Goal: Obtain resource: Obtain resource

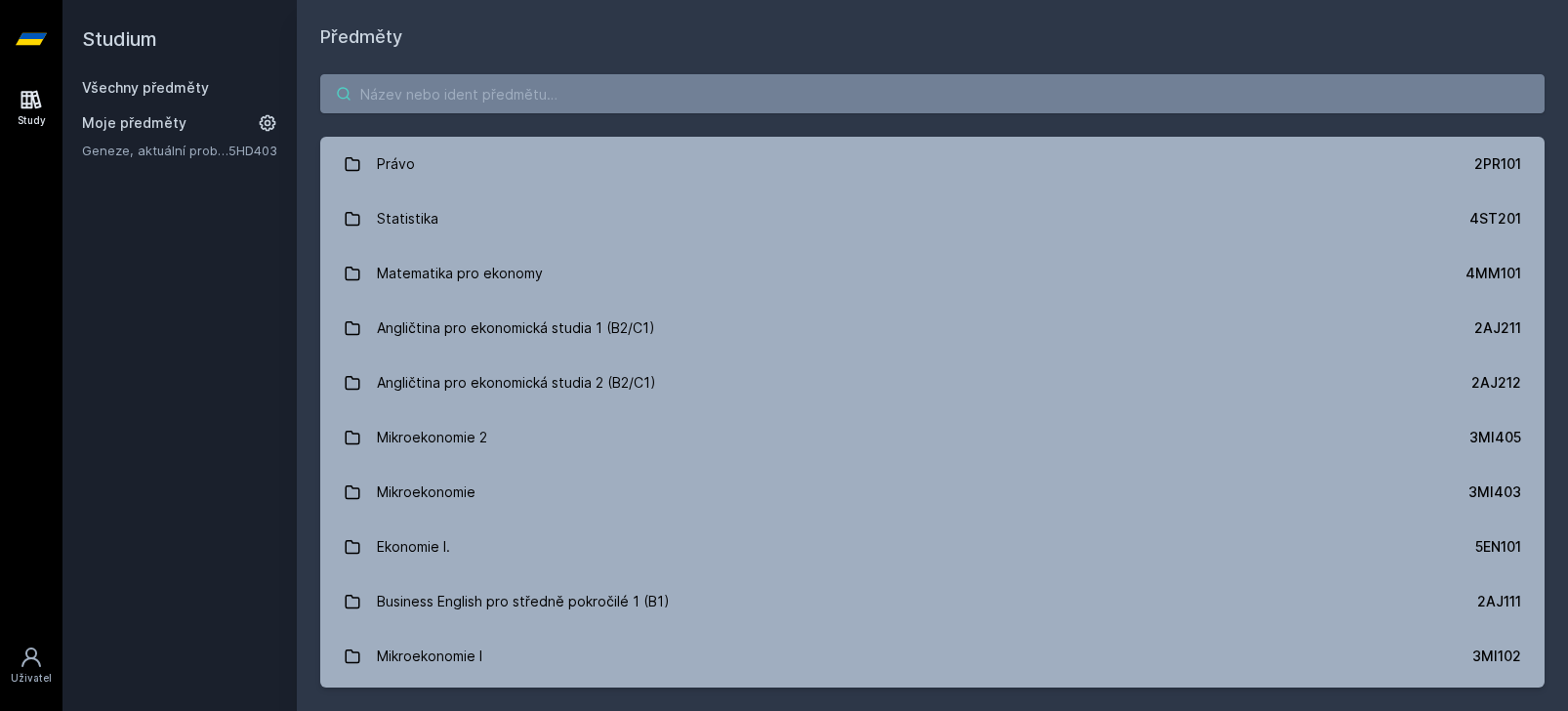
click at [564, 87] on input "search" at bounding box center [933, 94] width 1224 height 39
paste input "Dějiny ekonomické myšlení"
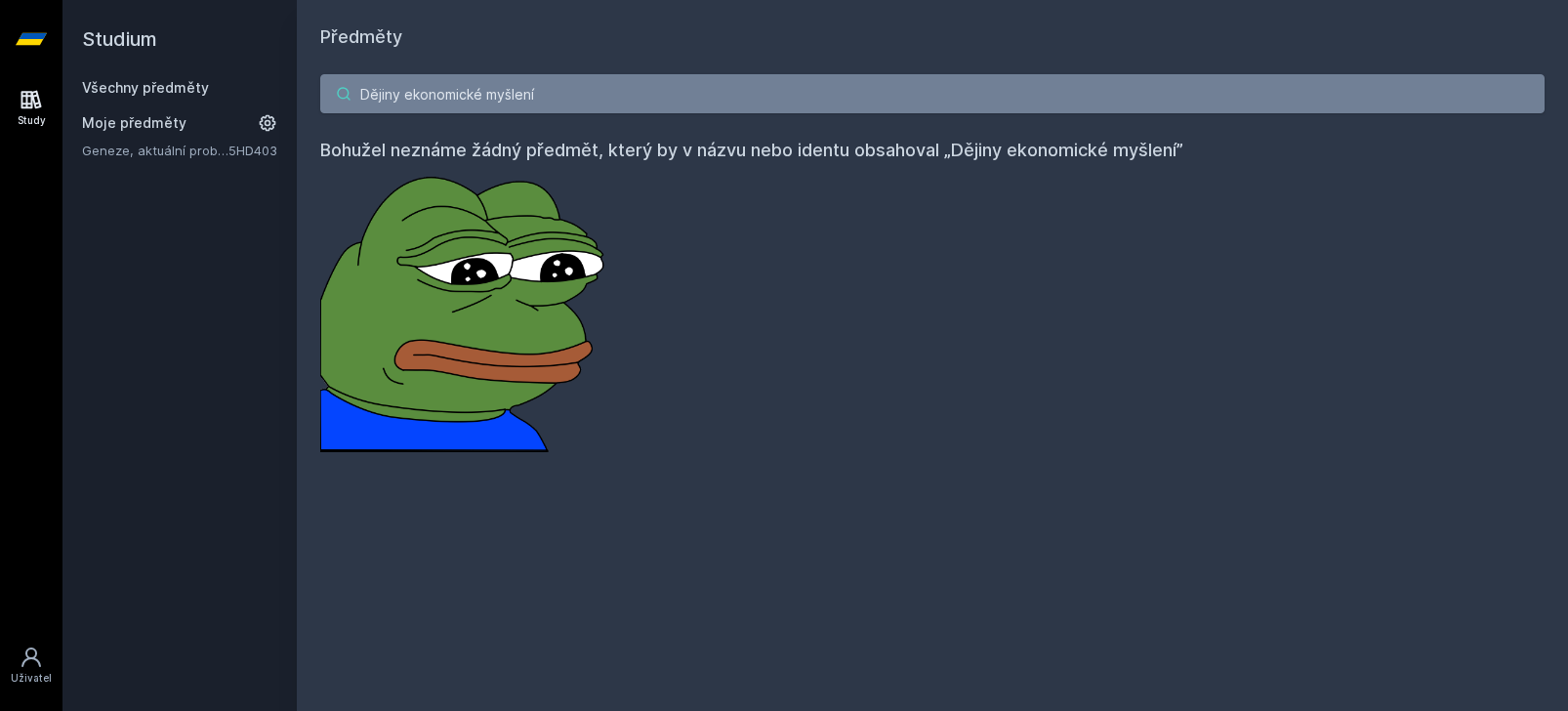
click at [525, 94] on input "Dějiny ekonomické myšlení" at bounding box center [933, 94] width 1224 height 39
paste input "5EN200"
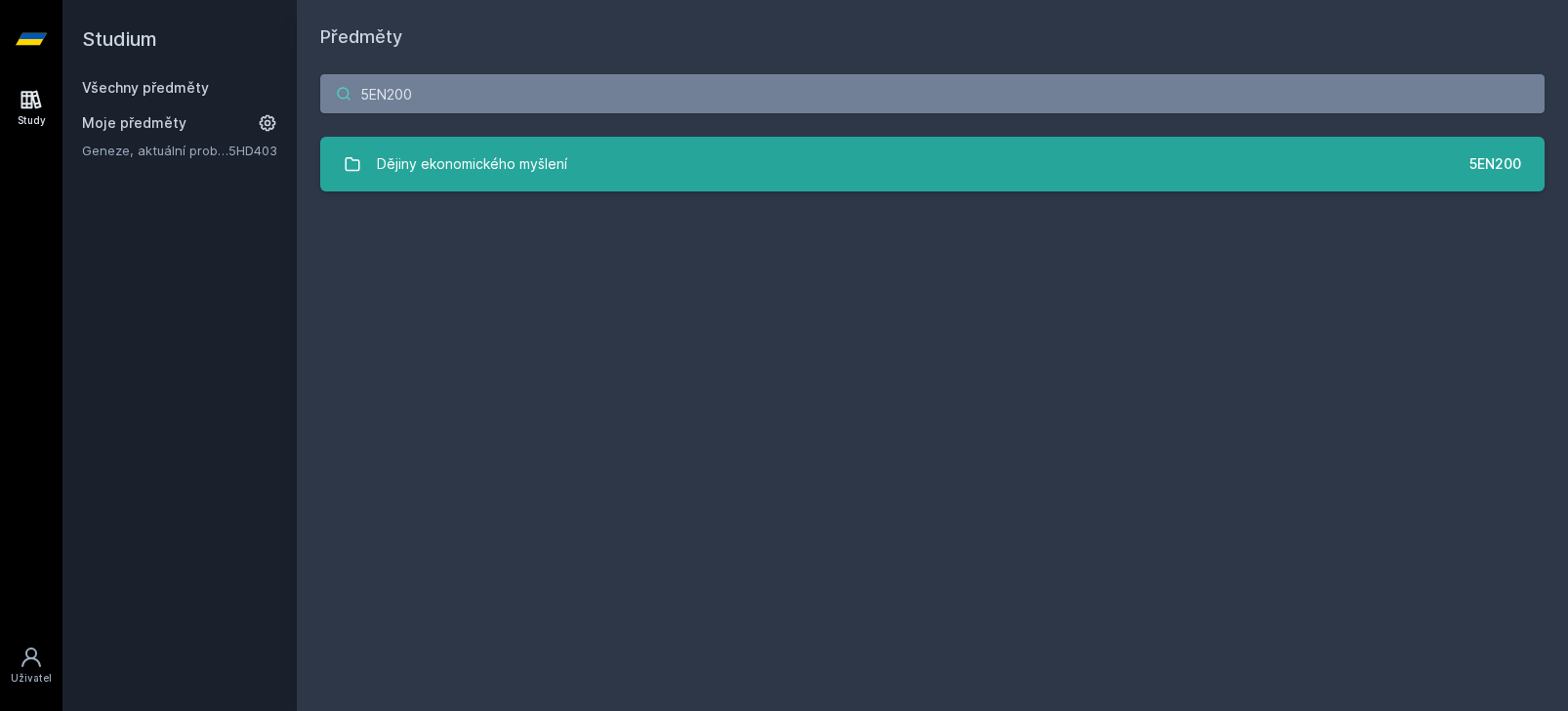
type input "5EN200"
click at [470, 177] on div "Dějiny ekonomického myšlení" at bounding box center [472, 164] width 191 height 39
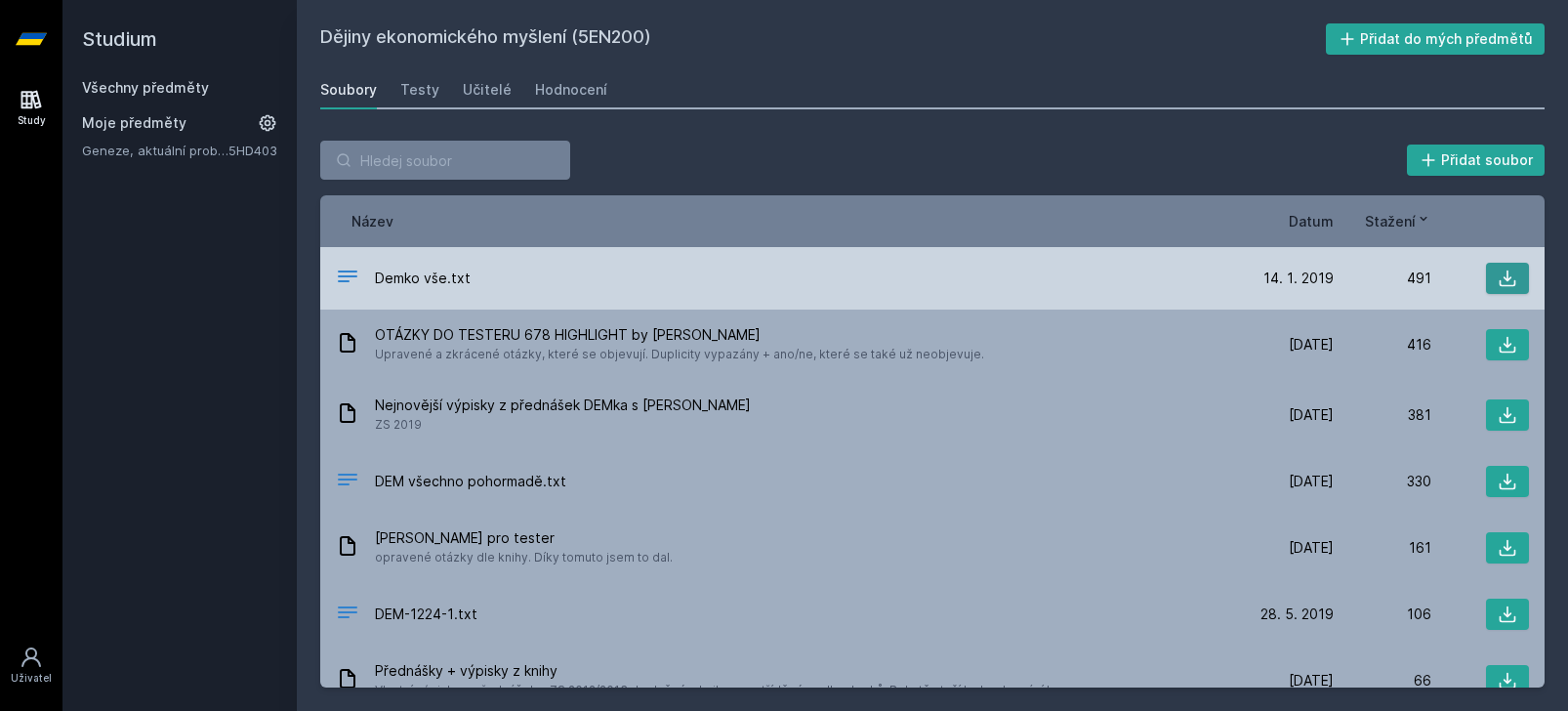
click at [1503, 276] on icon at bounding box center [1507, 279] width 20 height 20
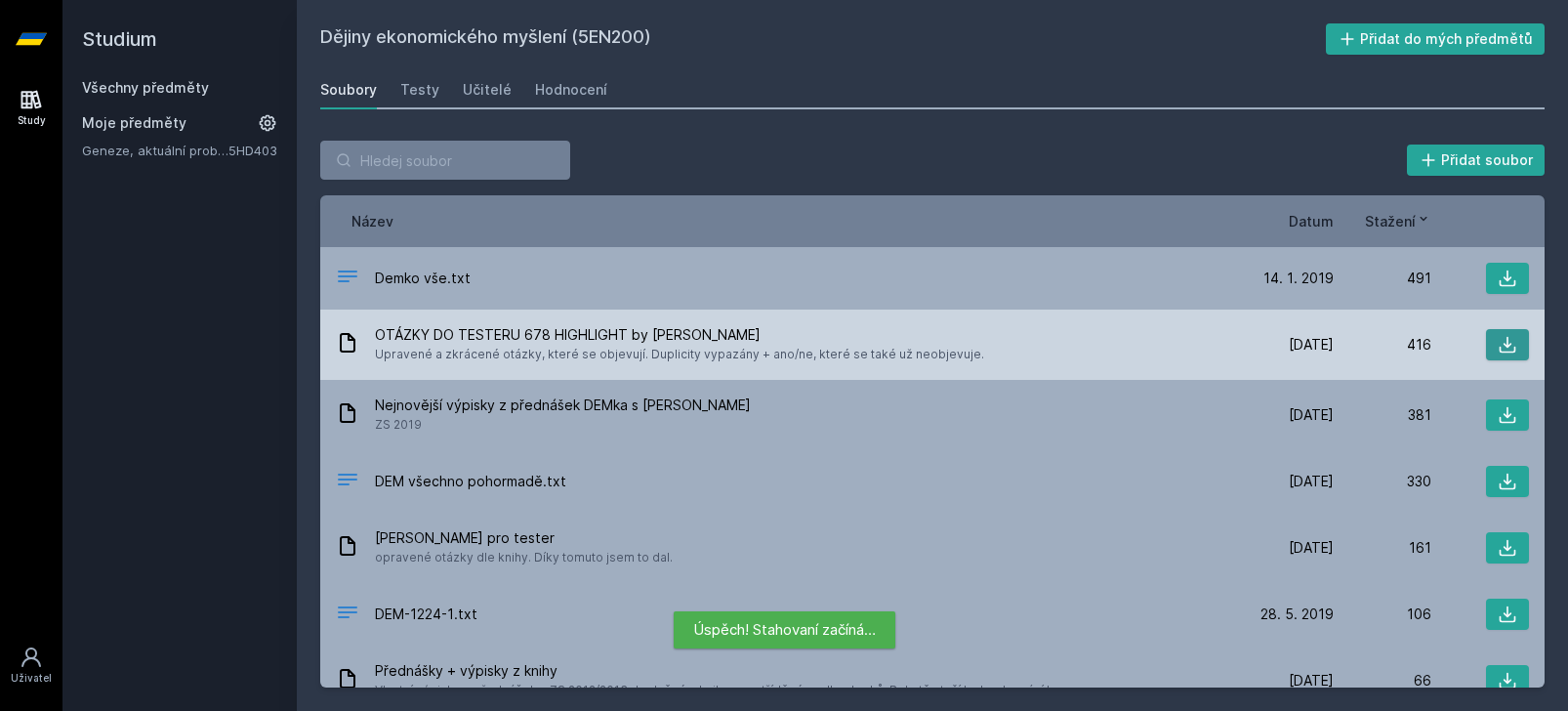
click at [1503, 347] on icon at bounding box center [1507, 345] width 20 height 20
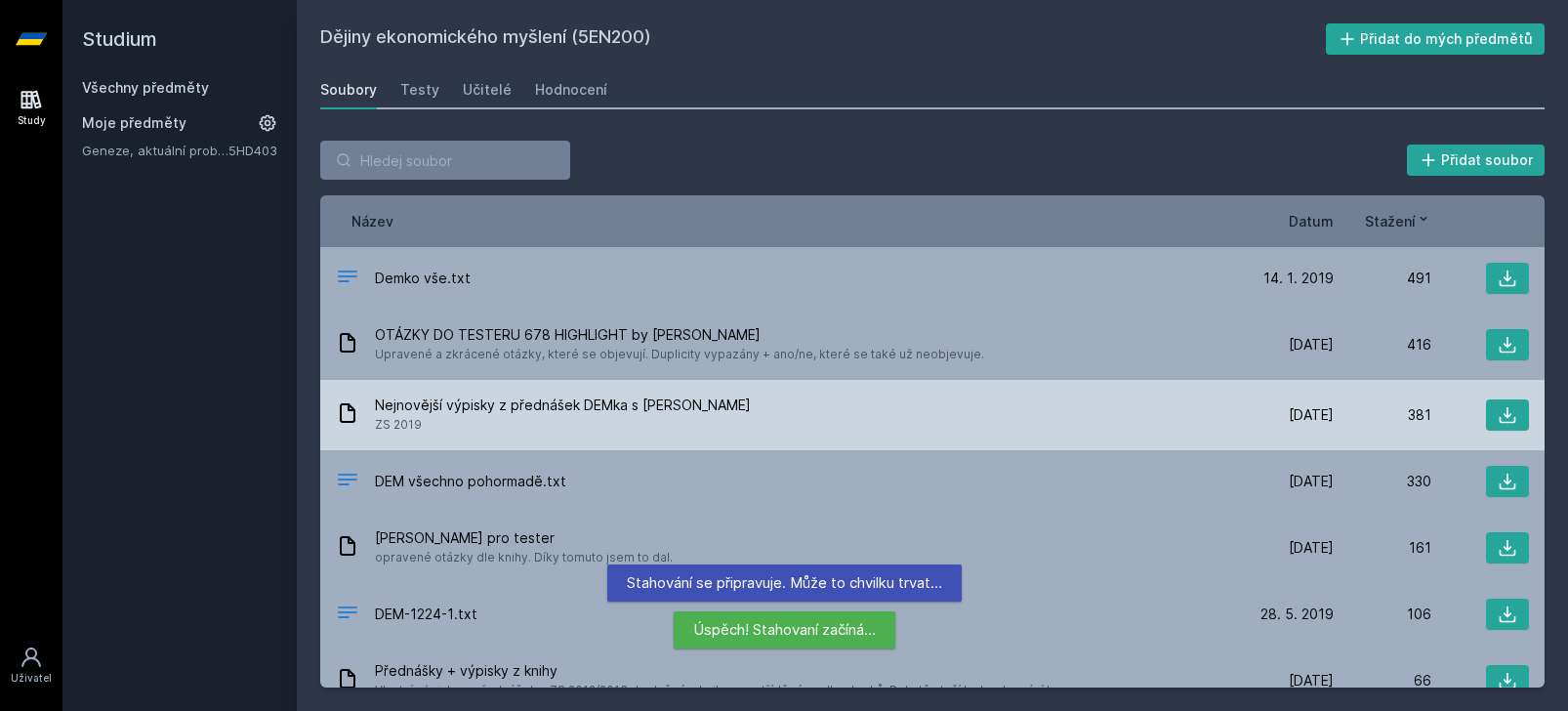
scroll to position [23, 0]
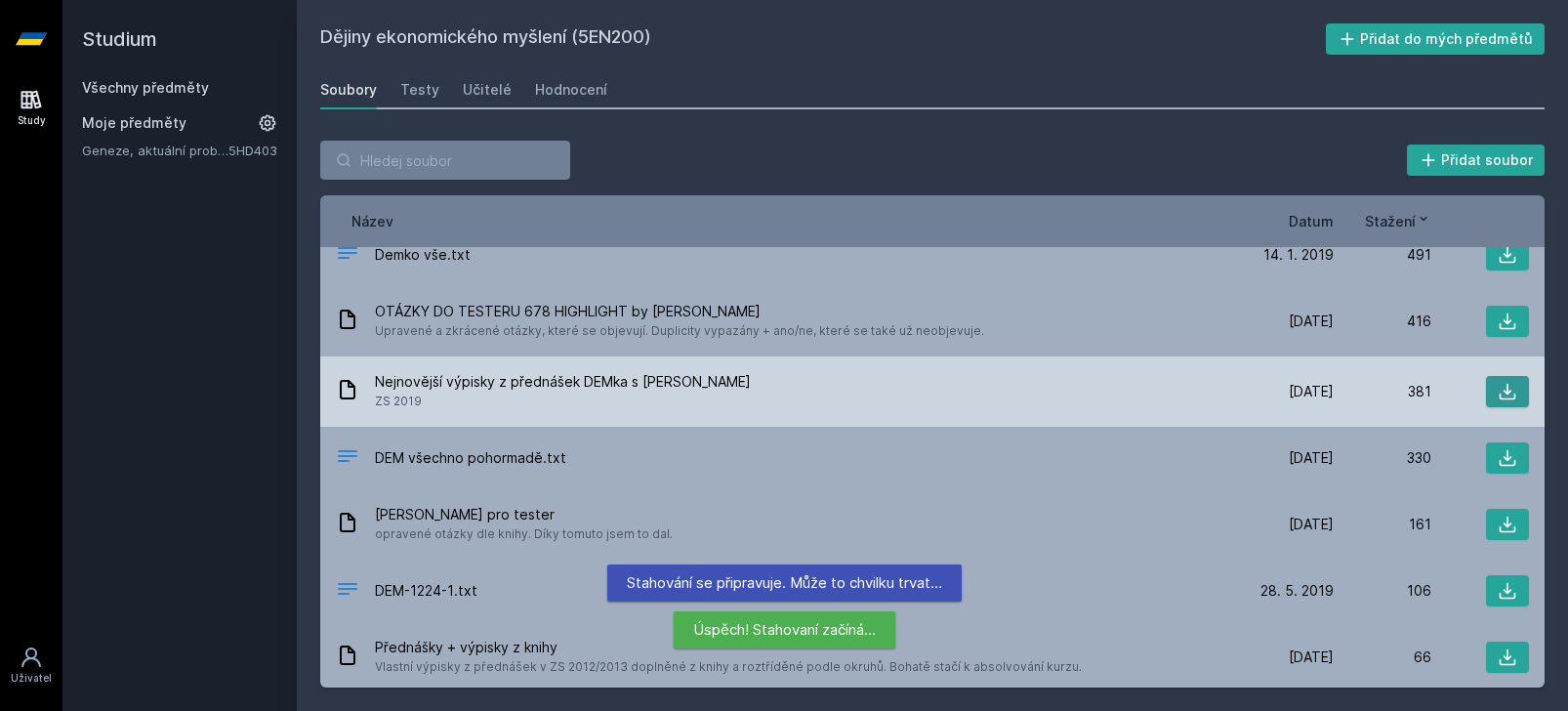
click at [1502, 393] on icon at bounding box center [1507, 392] width 20 height 20
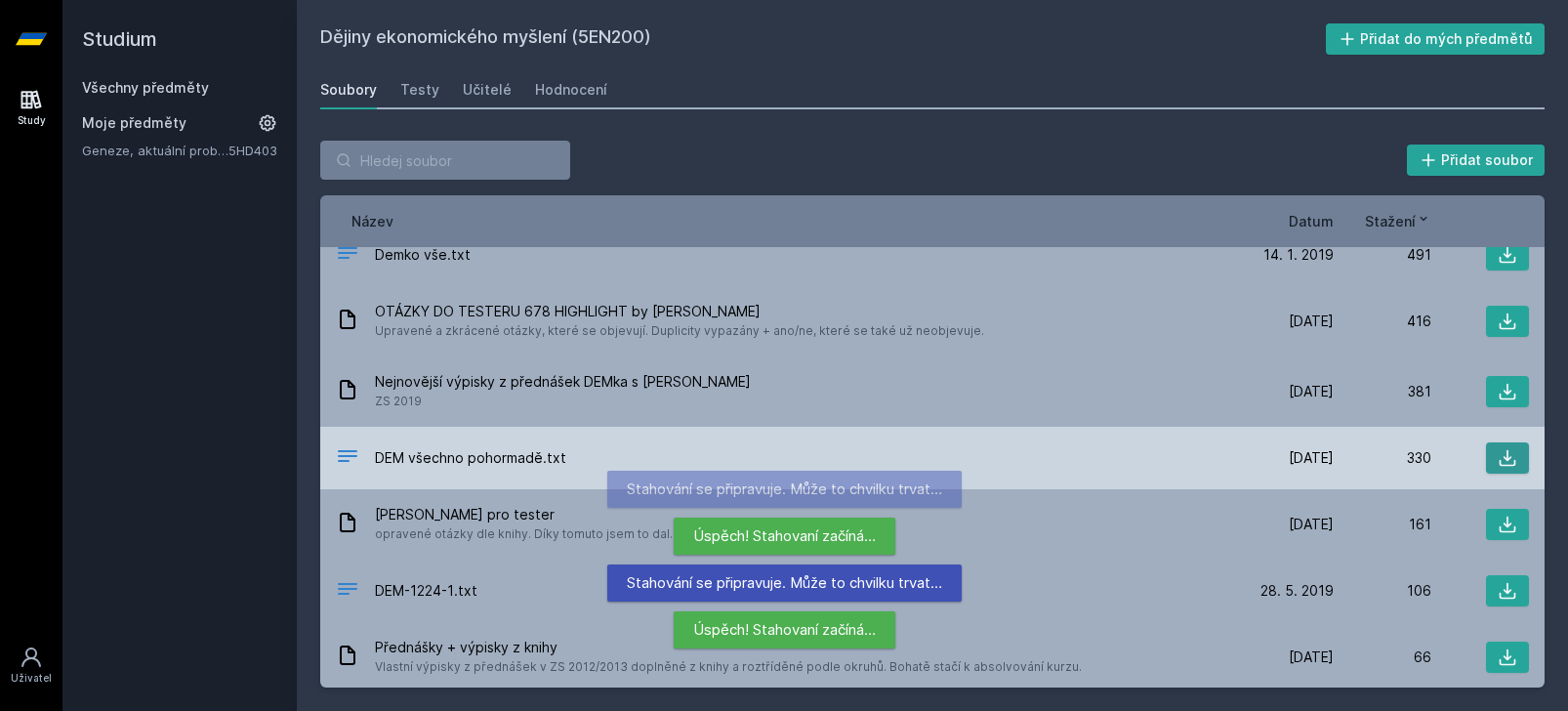
click at [1506, 459] on icon at bounding box center [1507, 458] width 17 height 17
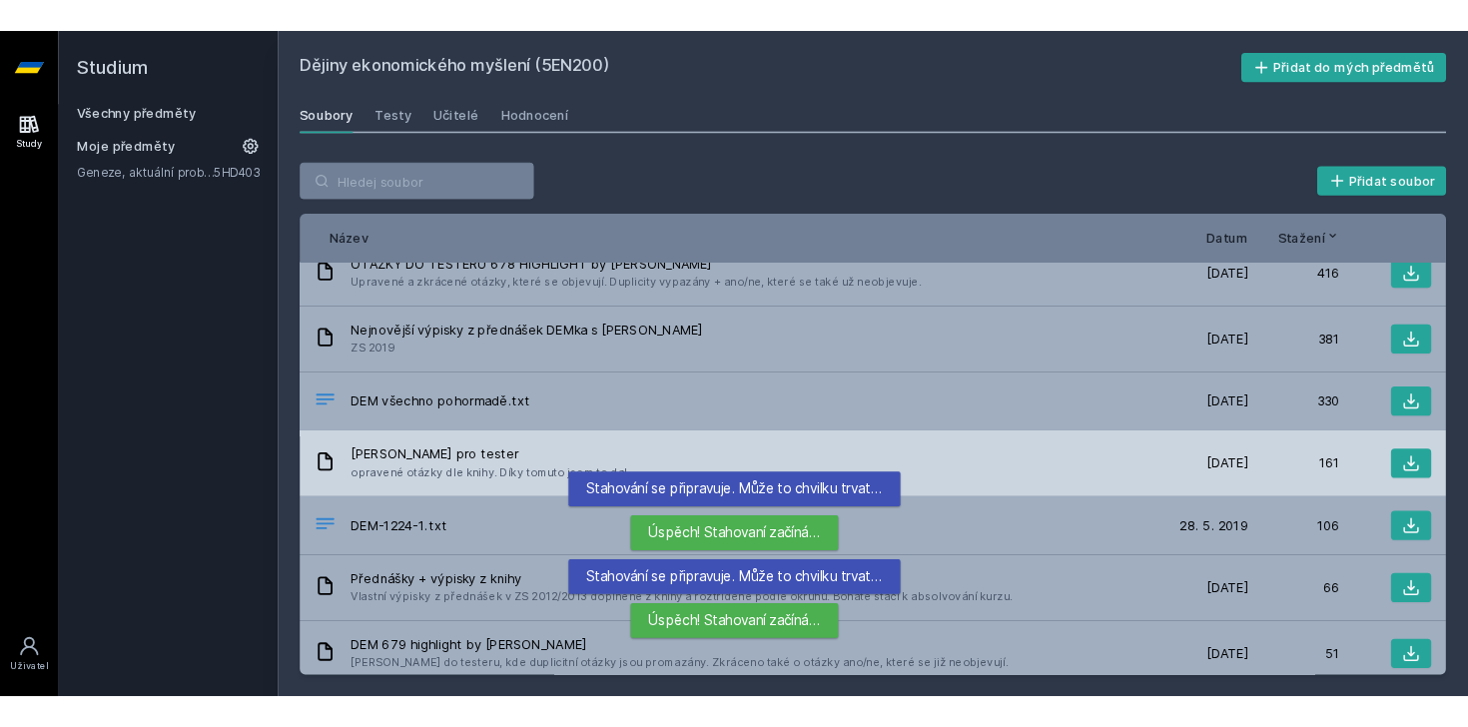
scroll to position [86, 0]
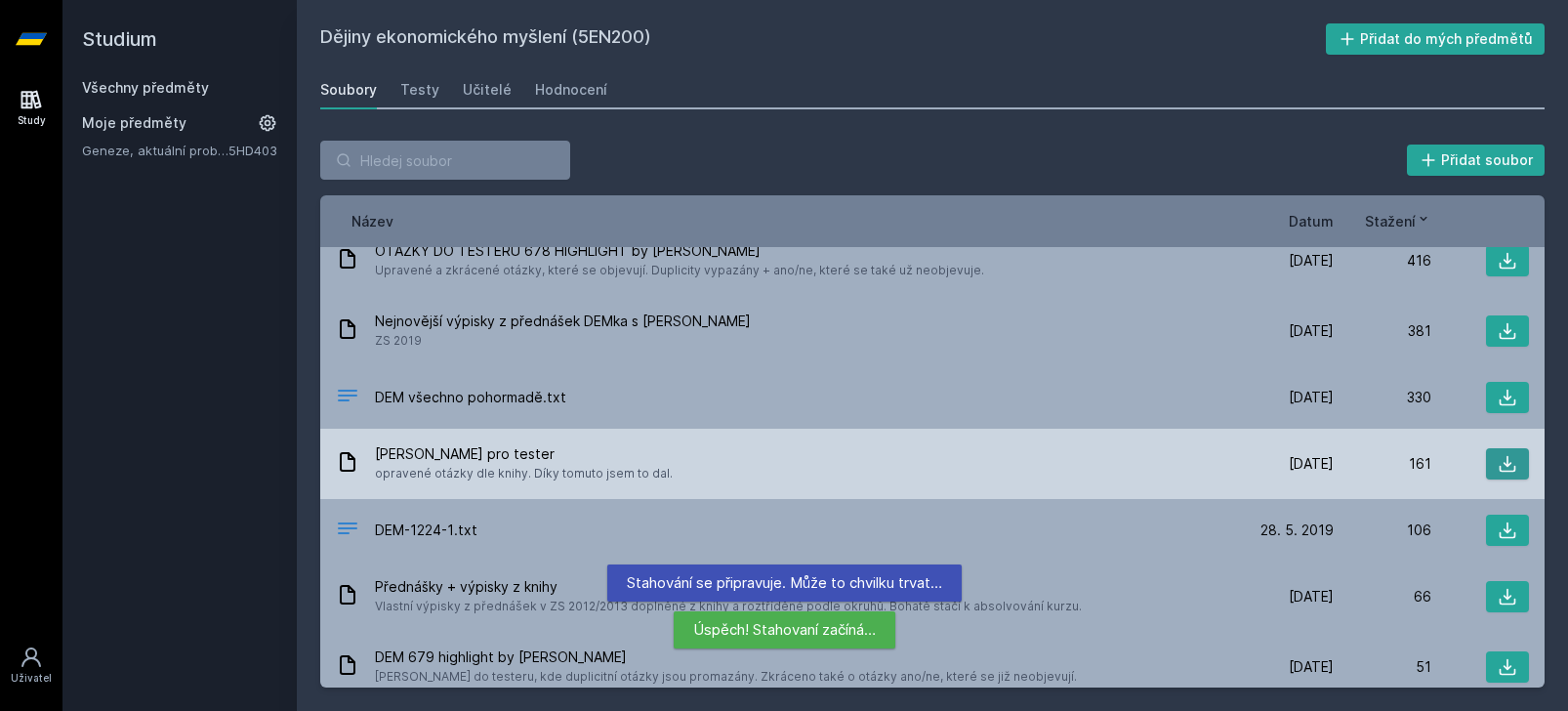
click at [1501, 464] on icon at bounding box center [1507, 464] width 20 height 20
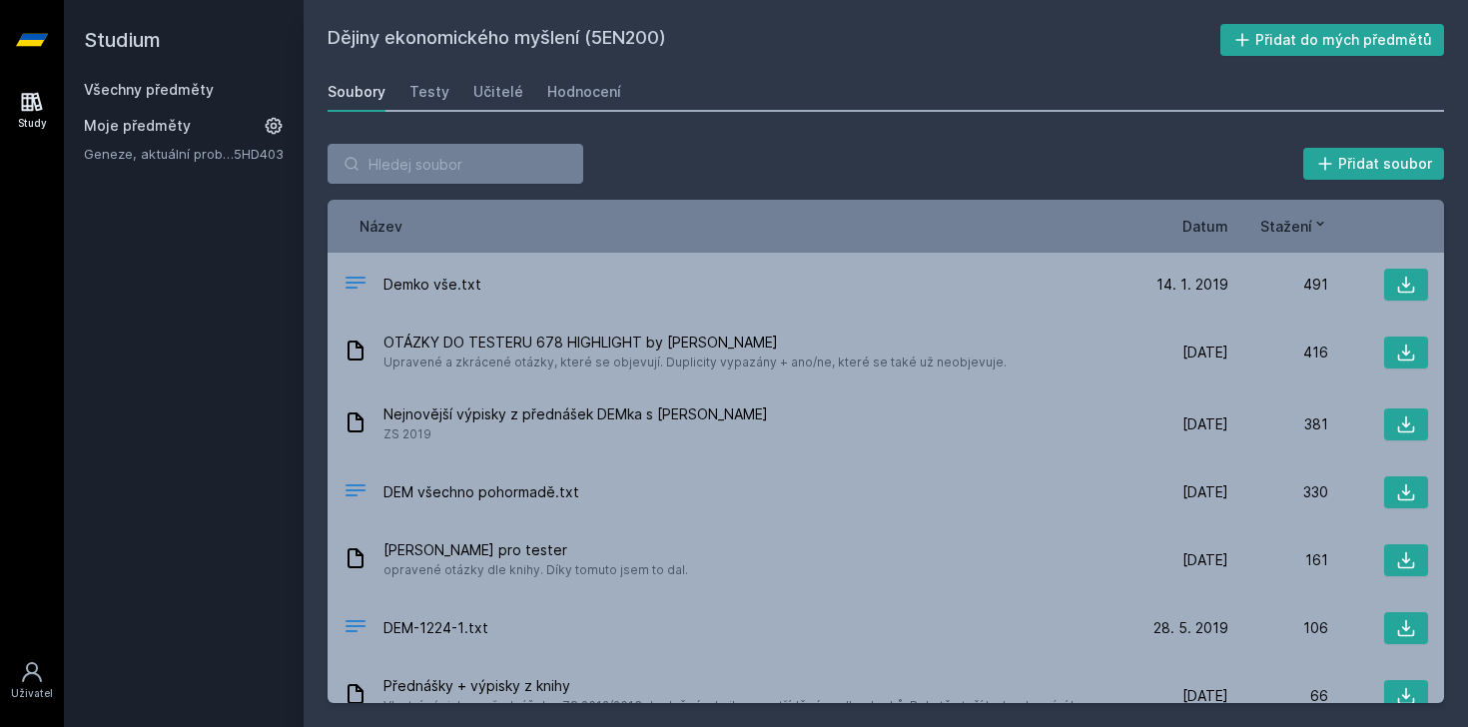
scroll to position [0, 0]
